Goal: Task Accomplishment & Management: Use online tool/utility

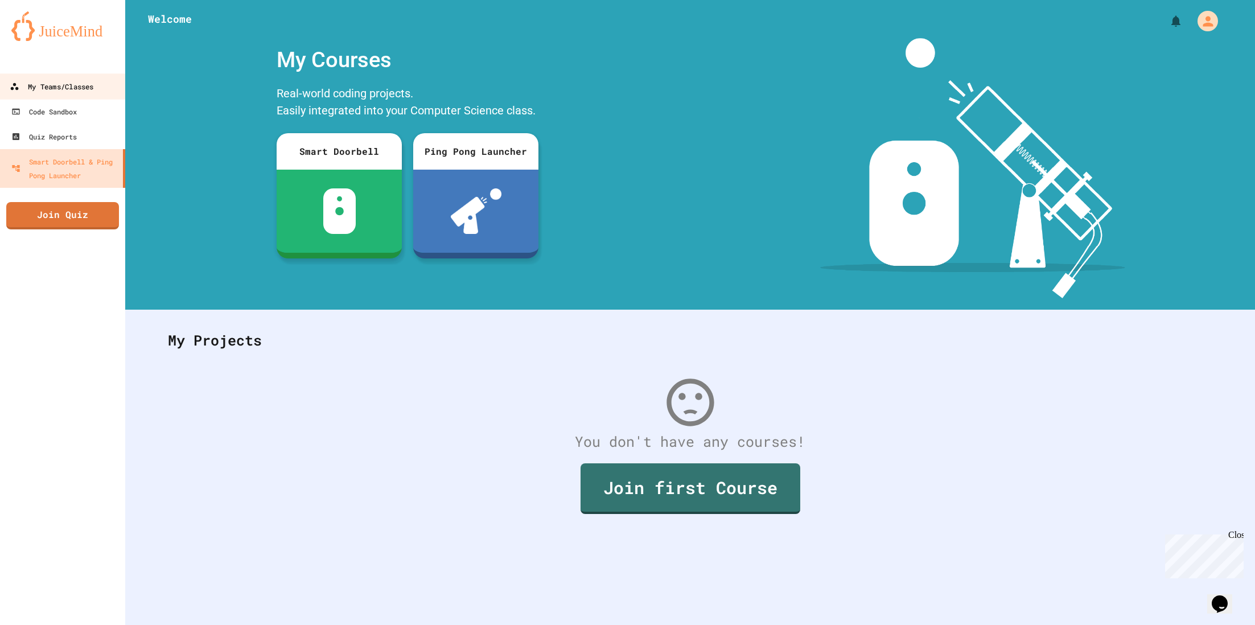
click at [81, 93] on link "My Teams/Classes" at bounding box center [62, 86] width 129 height 26
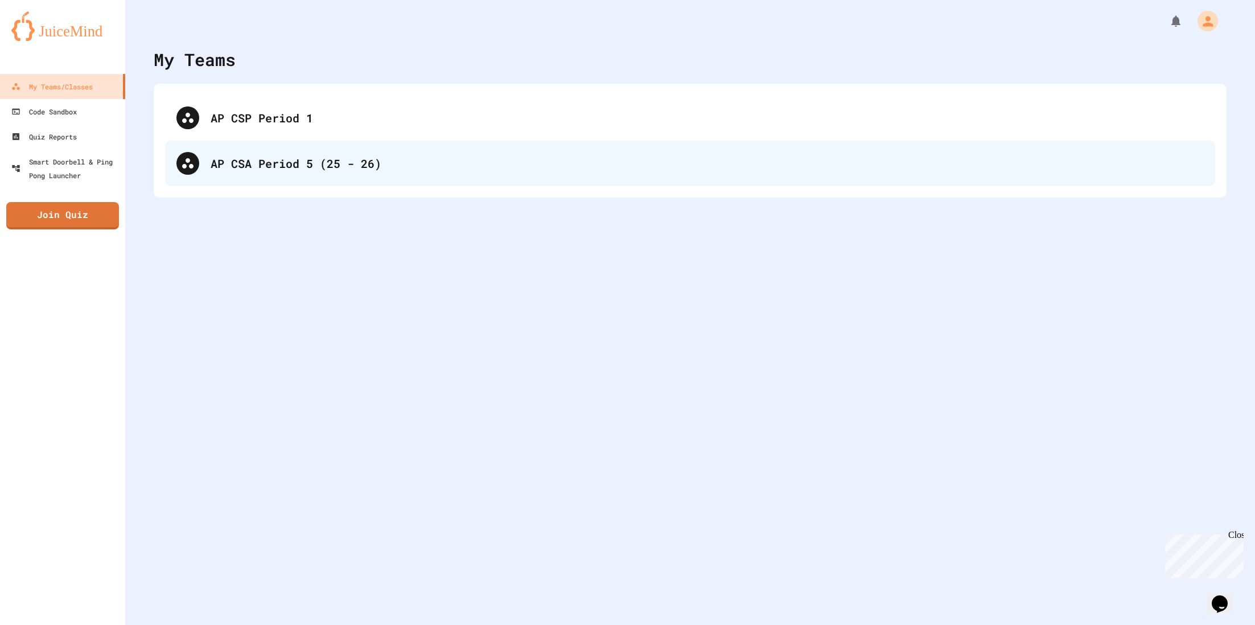
click at [305, 163] on div "AP CSA Period 5 (25 - 26)" at bounding box center [707, 163] width 993 height 17
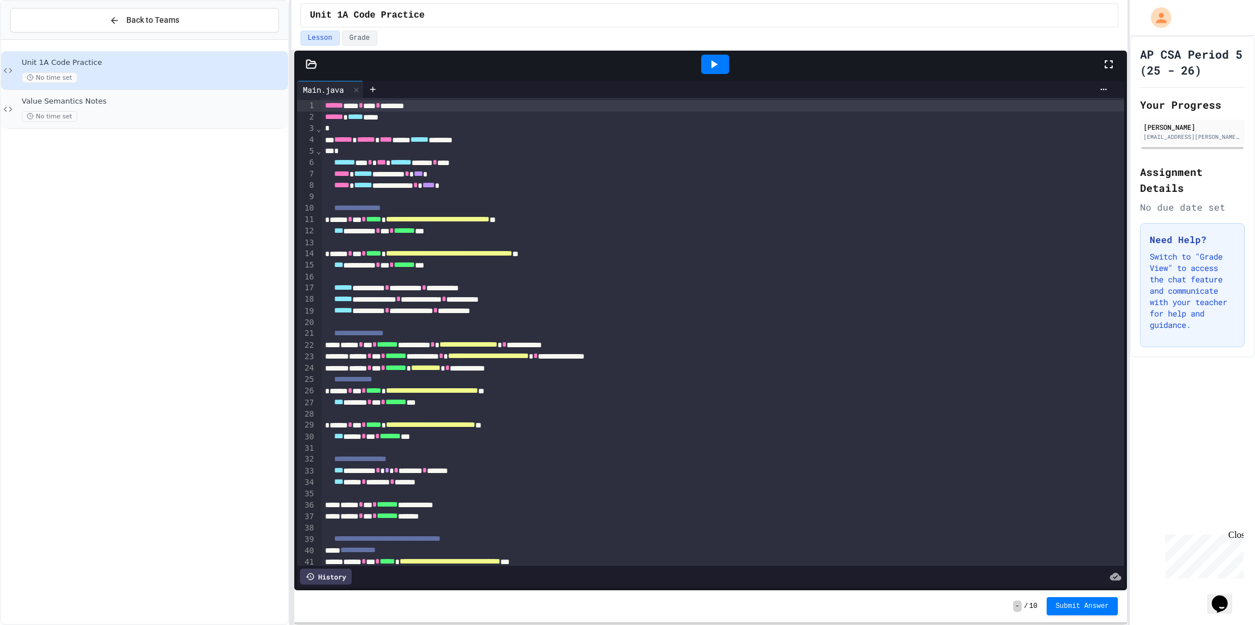
click at [123, 111] on div "No time set" at bounding box center [154, 116] width 264 height 11
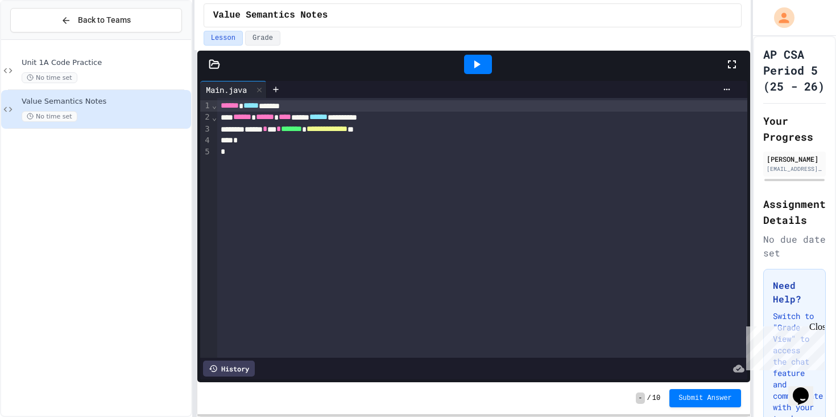
click at [297, 132] on div "**********" at bounding box center [482, 128] width 530 height 11
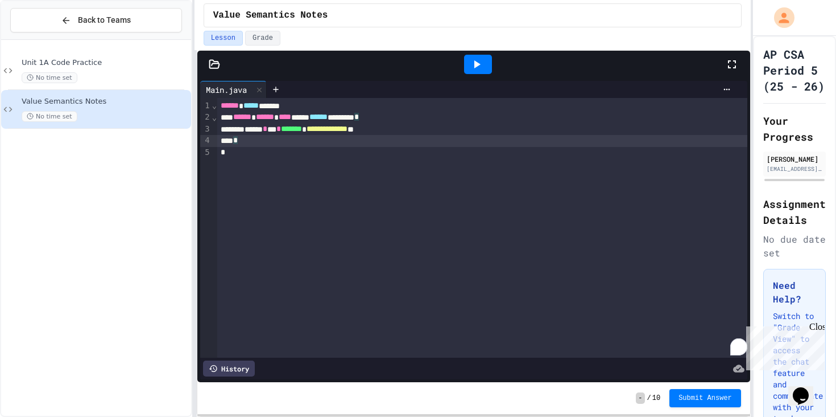
click at [298, 137] on div "*" at bounding box center [482, 140] width 530 height 11
click at [212, 63] on icon at bounding box center [214, 64] width 10 height 8
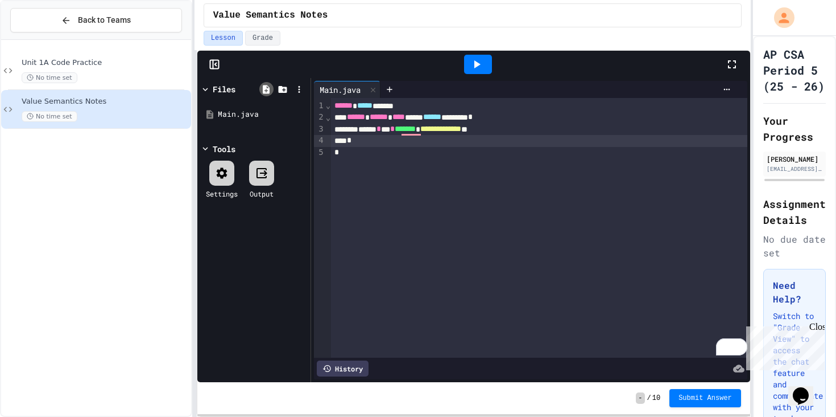
click at [263, 88] on icon at bounding box center [266, 89] width 7 height 9
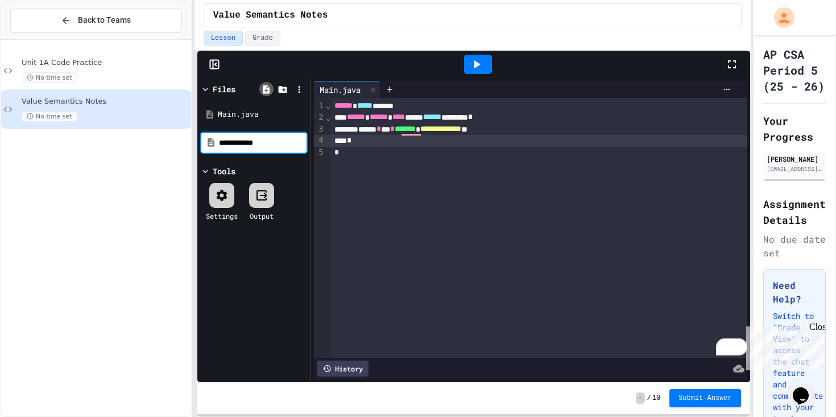
type input "**********"
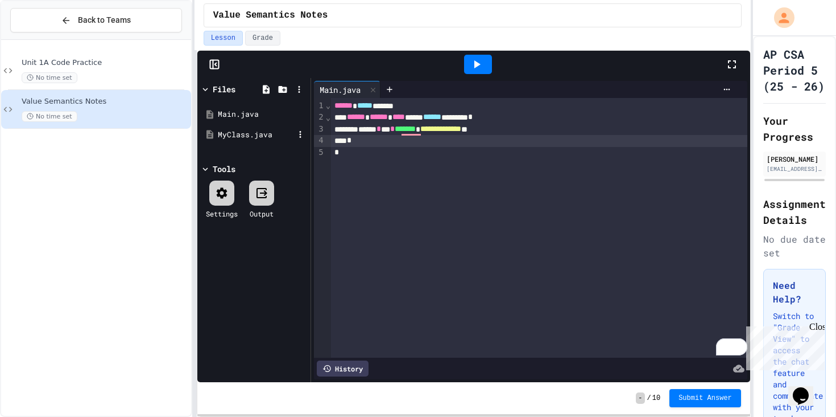
click at [238, 133] on div "MyClass.java" at bounding box center [256, 134] width 76 height 11
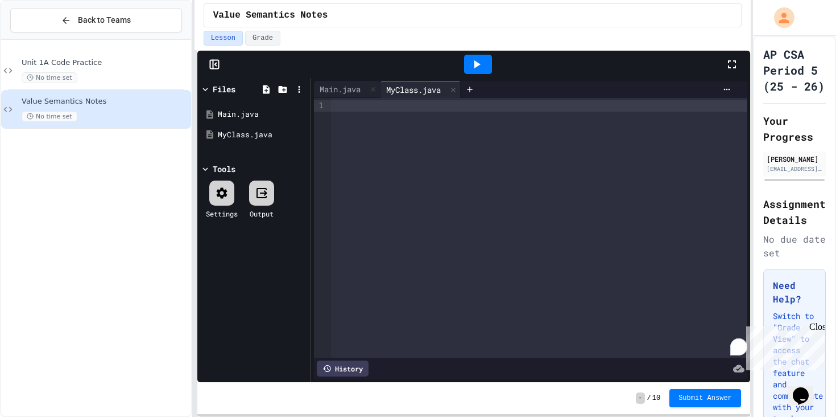
click at [352, 106] on div "To enrich screen reader interactions, please activate Accessibility in Grammarl…" at bounding box center [539, 105] width 417 height 11
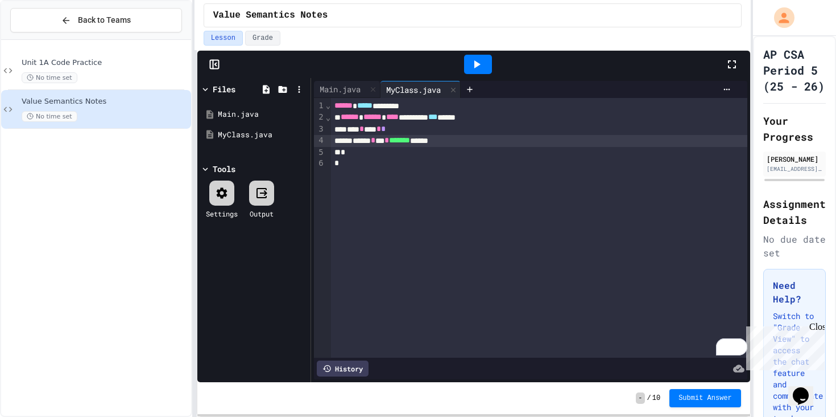
click at [372, 168] on div "*" at bounding box center [539, 163] width 417 height 11
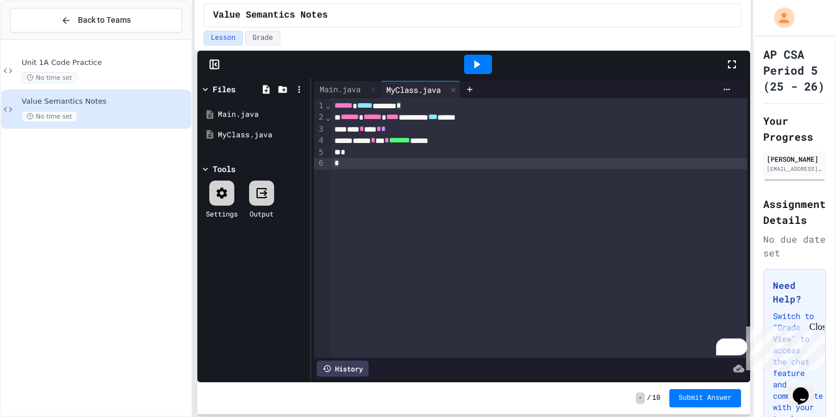
click at [386, 156] on div "*" at bounding box center [539, 152] width 417 height 11
